Goal: Entertainment & Leisure: Consume media (video, audio)

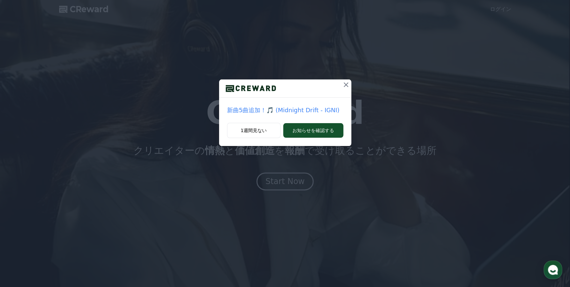
drag, startPoint x: 253, startPoint y: 121, endPoint x: 285, endPoint y: 111, distance: 32.9
click at [289, 114] on div "新曲5曲追加！🎵 (Midnight Drift - IGNI) 1週間見ない お知らせを確認する" at bounding box center [285, 112] width 132 height 66
click at [273, 105] on p "新曲5曲追加！🎵 (Midnight Drift - IGNI)" at bounding box center [285, 109] width 116 height 9
click at [240, 105] on p "新曲5曲追加！🎵 (Midnight Drift - IGNI)" at bounding box center [285, 109] width 116 height 9
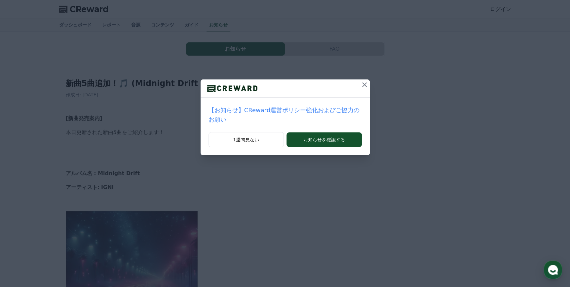
click at [359, 87] on button at bounding box center [364, 84] width 11 height 11
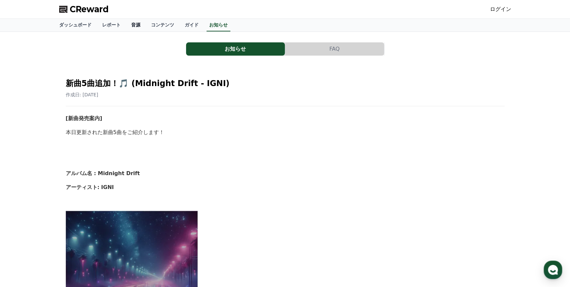
click at [126, 29] on link "音源" at bounding box center [136, 25] width 20 height 13
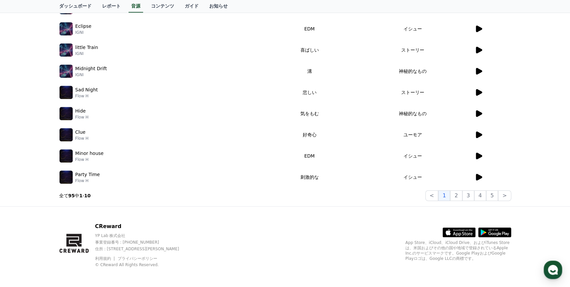
scroll to position [146, 0]
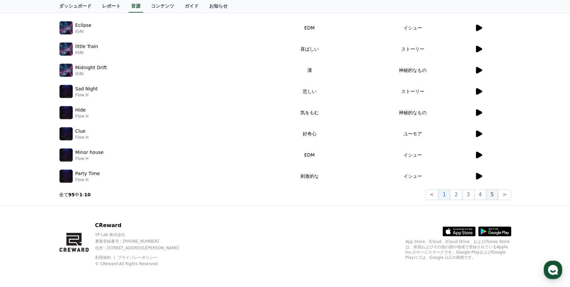
click at [492, 193] on button "5" at bounding box center [492, 194] width 12 height 11
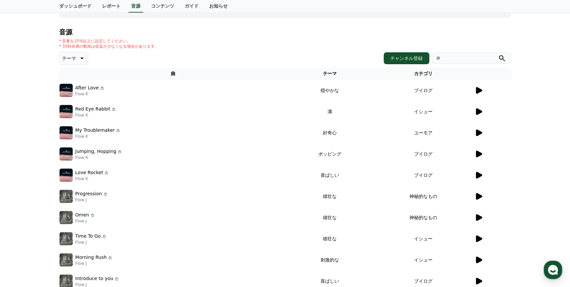
scroll to position [26, 0]
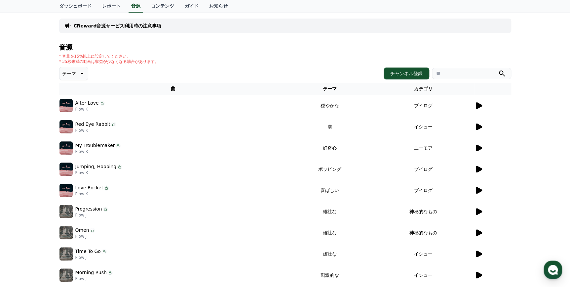
click at [478, 107] on icon at bounding box center [479, 105] width 6 height 7
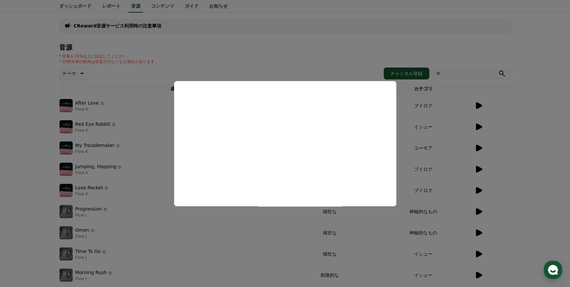
click at [232, 56] on button "close modal" at bounding box center [285, 143] width 570 height 287
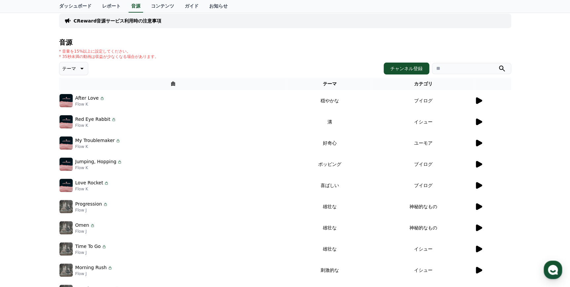
scroll to position [0, 0]
